Goal: Information Seeking & Learning: Find specific fact

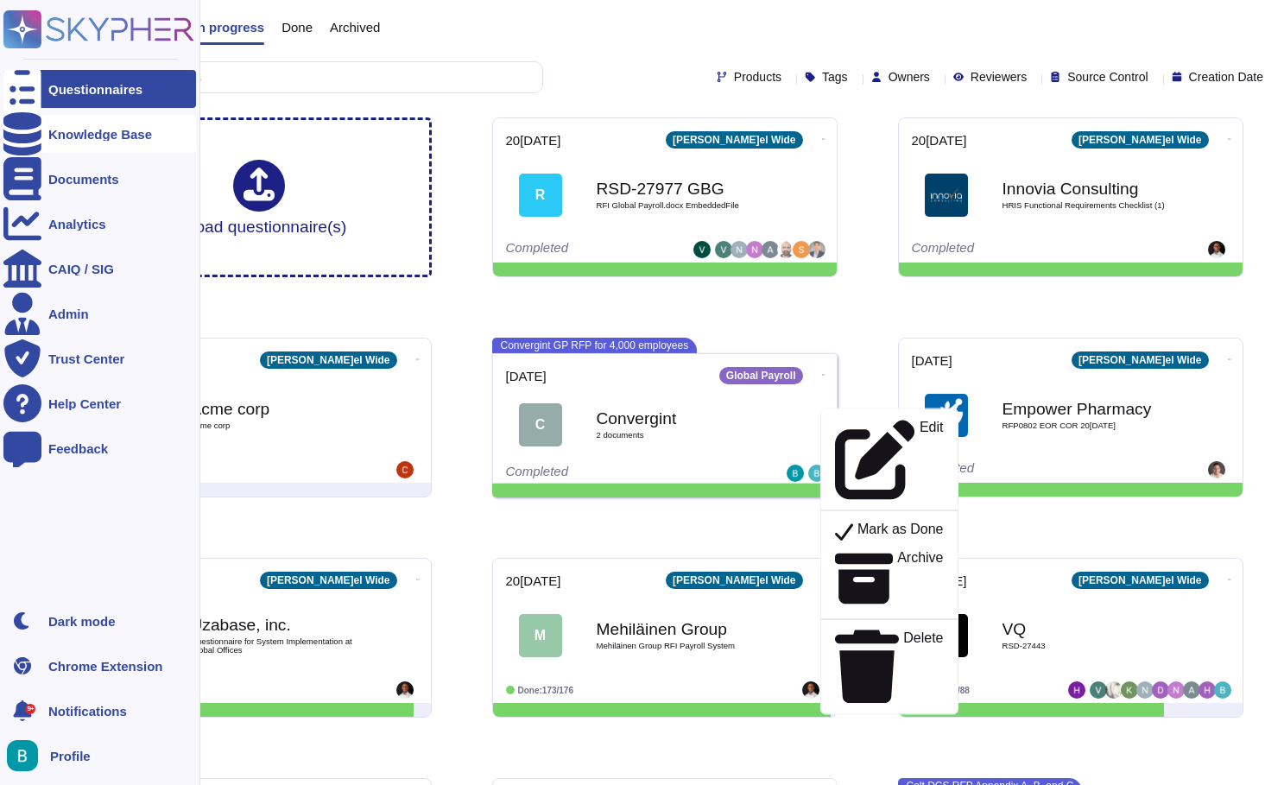
click at [50, 130] on div "Knowledge Base" at bounding box center [100, 134] width 104 height 13
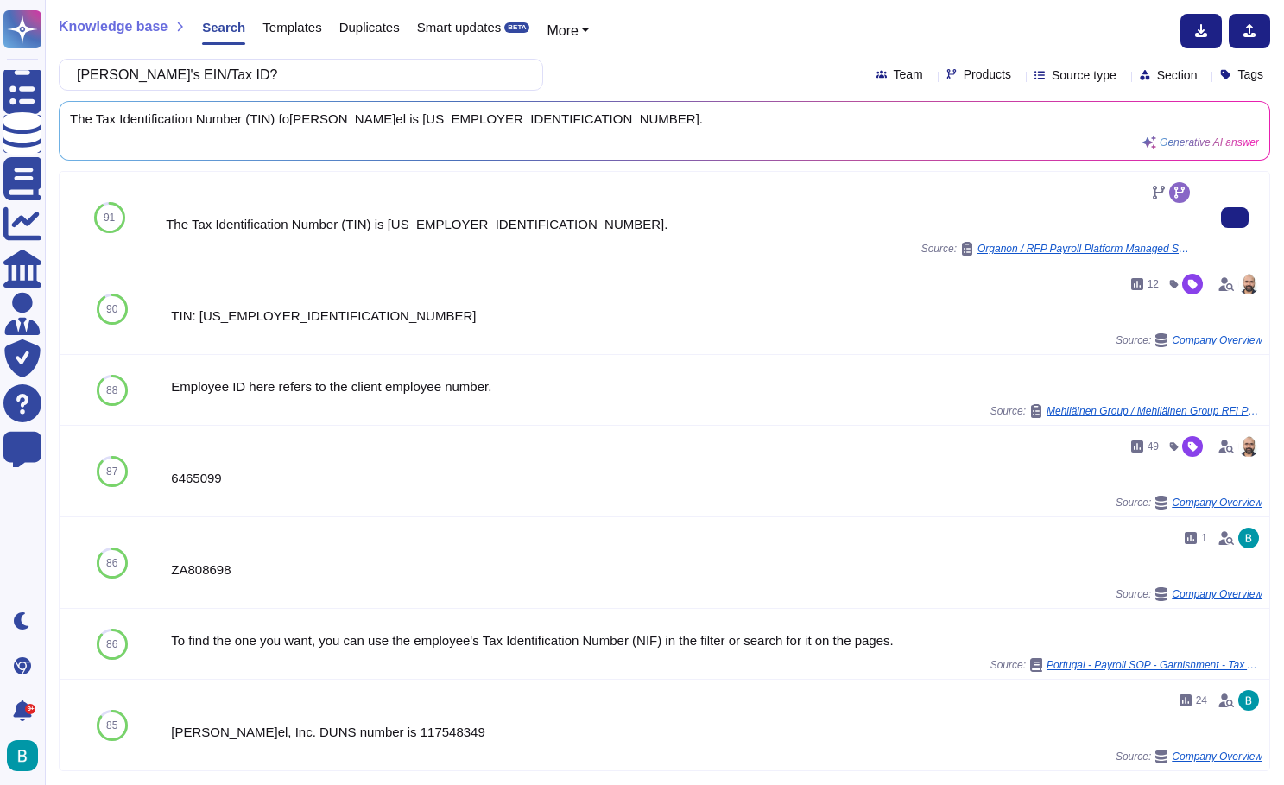
click at [503, 222] on div "The Tax Identification Number (TIN) is [US_EMPLOYER_IDENTIFICATION_NUMBER]." at bounding box center [680, 224] width 1028 height 13
drag, startPoint x: 497, startPoint y: 227, endPoint x: 154, endPoint y: 225, distance: 343.7
click at [154, 225] on div "91 The Tax Identification Number (TIN) is [US_EMPLOYER_IDENTIFICATION_NUMBER]. …" at bounding box center [665, 218] width 1210 height 92
click at [154, 225] on div "91" at bounding box center [109, 217] width 99 height 91
drag, startPoint x: 163, startPoint y: 220, endPoint x: 516, endPoint y: 218, distance: 353.2
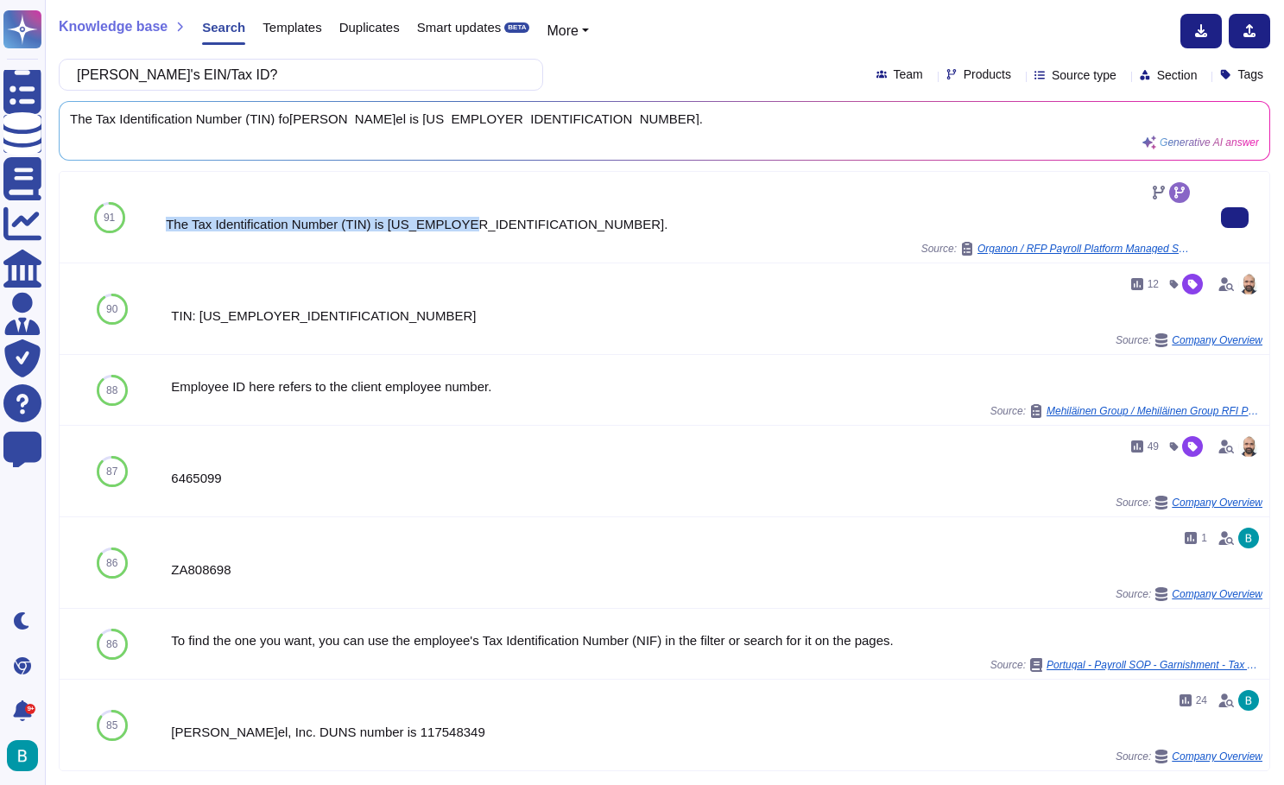
click at [516, 218] on div "The Tax Identification Number (TIN) is [US_EMPLOYER_IDENTIFICATION_NUMBER]. Sou…" at bounding box center [679, 217] width 1041 height 91
copy div "The Tax Identification Number (TIN) is [US_EMPLOYER_IDENTIFICATION_NUMBER]."
